Goal: Information Seeking & Learning: Understand process/instructions

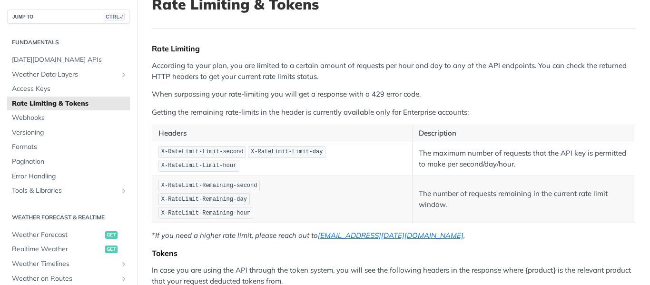
scroll to position [78, 0]
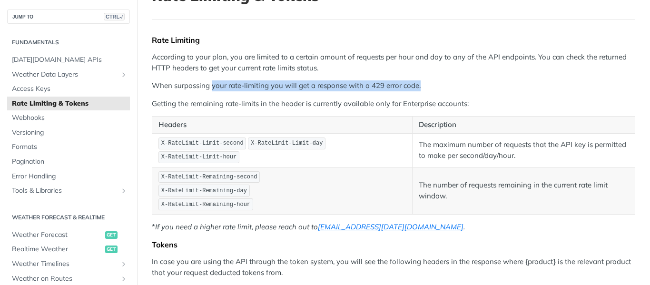
drag, startPoint x: 213, startPoint y: 85, endPoint x: 420, endPoint y: 84, distance: 207.5
click at [420, 84] on p "When surpassing your rate-limiting you will get a response with a 429 error cod…" at bounding box center [393, 85] width 483 height 11
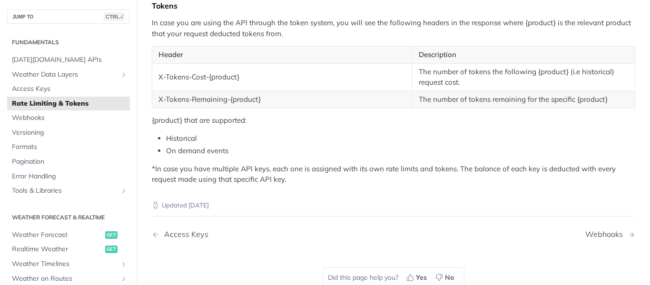
scroll to position [317, 0]
drag, startPoint x: 271, startPoint y: 166, endPoint x: 443, endPoint y: 163, distance: 171.8
click at [443, 163] on p "*In case you have multiple API keys, each one is assigned with its own rate lim…" at bounding box center [393, 173] width 483 height 21
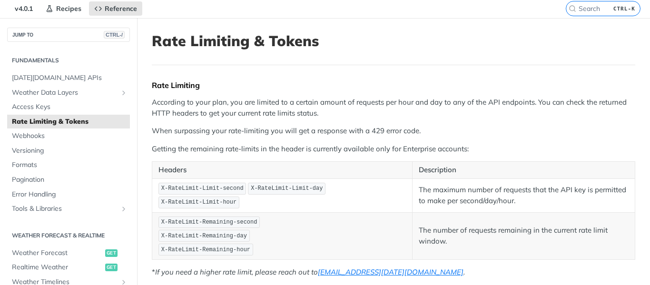
scroll to position [32, 0]
drag, startPoint x: 386, startPoint y: 192, endPoint x: 319, endPoint y: 194, distance: 67.1
click at [237, 199] on span "X-RateLimit-Limit-hour" at bounding box center [198, 202] width 75 height 7
copy span "X-RateLimit-Limit-hour"
click at [375, 114] on p "According to your plan, you are limited to a certain amount of requests per hou…" at bounding box center [393, 108] width 483 height 21
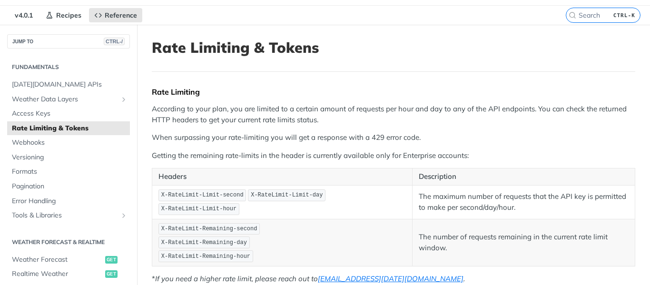
scroll to position [48, 0]
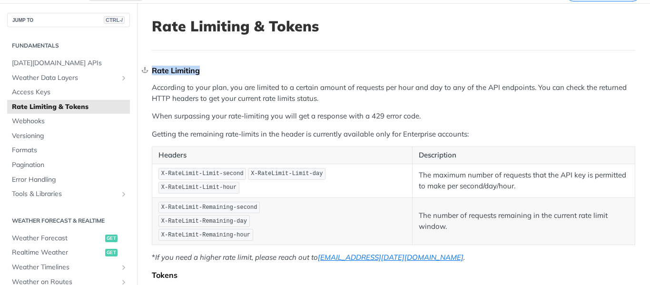
drag, startPoint x: 200, startPoint y: 69, endPoint x: 154, endPoint y: 67, distance: 46.7
click at [154, 67] on div "Rate Limiting" at bounding box center [393, 71] width 483 height 10
copy div "Rate Limiting"
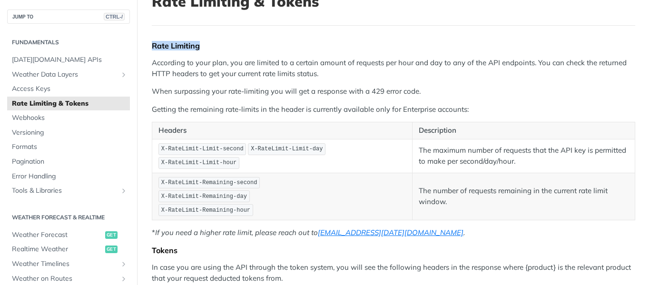
scroll to position [95, 0]
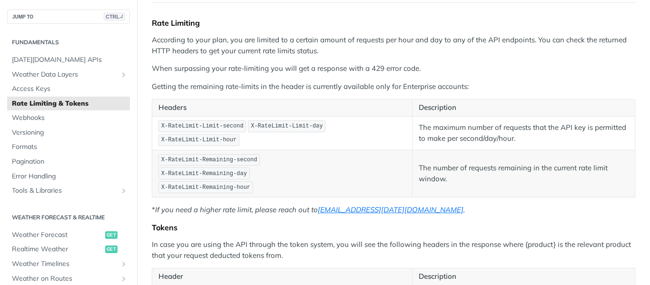
click at [313, 162] on p "X-RateLimit-Remaining-second X-RateLimit-Remaining-day X-RateLimit-Remaining-ho…" at bounding box center [281, 173] width 247 height 41
drag, startPoint x: 237, startPoint y: 131, endPoint x: 207, endPoint y: 133, distance: 29.1
click at [207, 129] on span "X-RateLimit-Limit-second" at bounding box center [202, 126] width 82 height 7
click at [221, 132] on code "X-RateLimit-Limit-second" at bounding box center [202, 126] width 88 height 12
click at [229, 129] on span "X-RateLimit-Limit-second" at bounding box center [202, 126] width 82 height 7
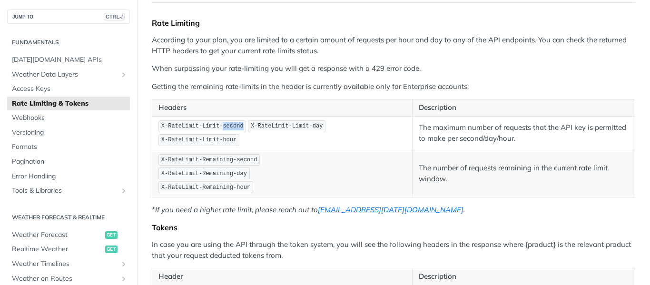
click at [229, 129] on span "X-RateLimit-Limit-second" at bounding box center [202, 126] width 82 height 7
click at [308, 129] on span "X-RateLimit-Limit-day" at bounding box center [287, 126] width 72 height 7
drag, startPoint x: 198, startPoint y: 155, endPoint x: 246, endPoint y: 150, distance: 48.3
click at [246, 154] on code "X-RateLimit-Remaining-second" at bounding box center [208, 160] width 101 height 12
drag, startPoint x: 240, startPoint y: 168, endPoint x: 222, endPoint y: 172, distance: 17.9
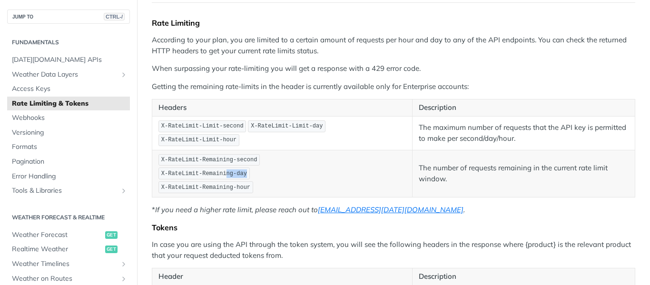
click at [222, 172] on code "X-RateLimit-Remaining-day" at bounding box center [203, 174] width 91 height 12
drag, startPoint x: 243, startPoint y: 182, endPoint x: 169, endPoint y: 164, distance: 75.9
click at [169, 164] on p "X-RateLimit-Remaining-second X-RateLimit-Remaining-day X-RateLimit-Remaining-ho…" at bounding box center [281, 173] width 247 height 41
click at [335, 138] on td "X-RateLimit-Limit-second X-RateLimit-Limit-day X-RateLimit-Limit-hour" at bounding box center [282, 133] width 260 height 34
drag, startPoint x: 235, startPoint y: 130, endPoint x: 154, endPoint y: 134, distance: 81.5
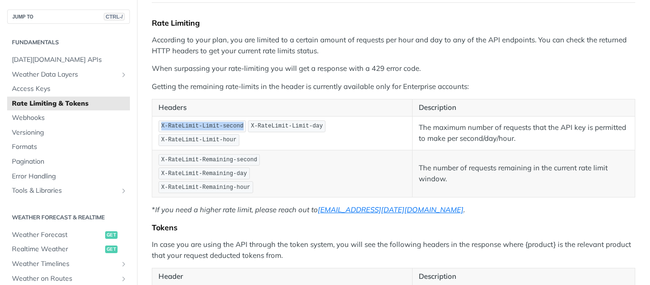
click at [154, 134] on td "X-RateLimit-Limit-second X-RateLimit-Limit-day X-RateLimit-Limit-hour" at bounding box center [282, 133] width 260 height 34
click at [220, 142] on td "X-RateLimit-Limit-second X-RateLimit-Limit-day X-RateLimit-Limit-hour" at bounding box center [282, 133] width 260 height 34
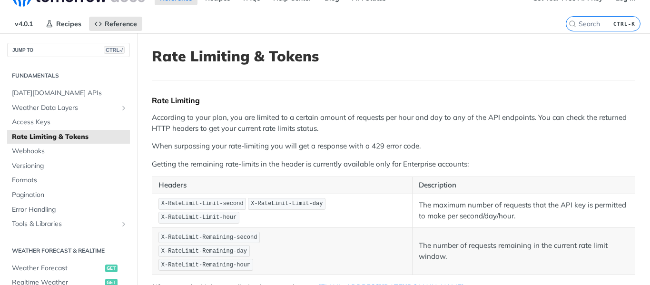
scroll to position [0, 0]
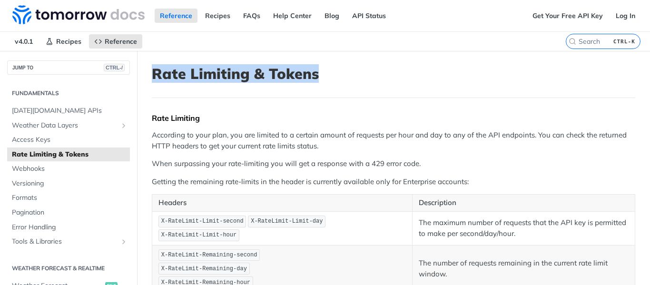
drag, startPoint x: 317, startPoint y: 76, endPoint x: 149, endPoint y: 78, distance: 168.5
click at [345, 84] on header "Rate Limiting & Tokens" at bounding box center [393, 81] width 483 height 33
